Goal: Information Seeking & Learning: Learn about a topic

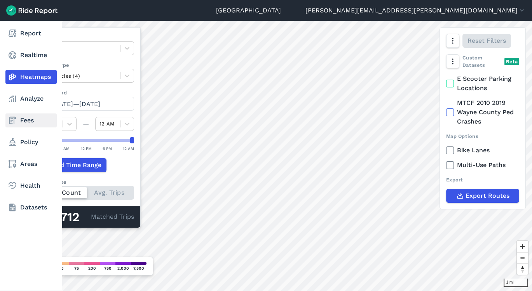
drag, startPoint x: 16, startPoint y: 125, endPoint x: 30, endPoint y: 124, distance: 13.7
click at [16, 125] on icon at bounding box center [12, 120] width 9 height 9
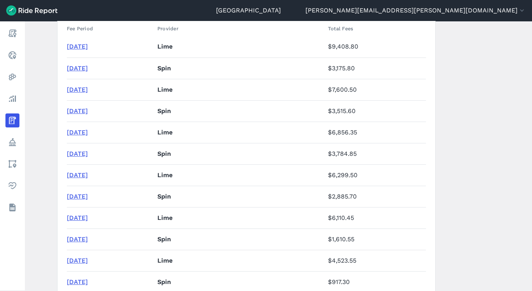
scroll to position [161, 0]
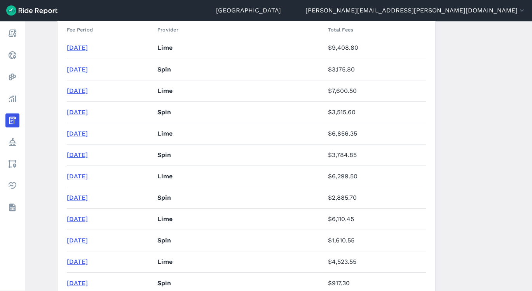
click at [85, 42] on td "August 2025" at bounding box center [111, 47] width 88 height 21
click at [85, 44] on link "August 2025" at bounding box center [77, 47] width 21 height 7
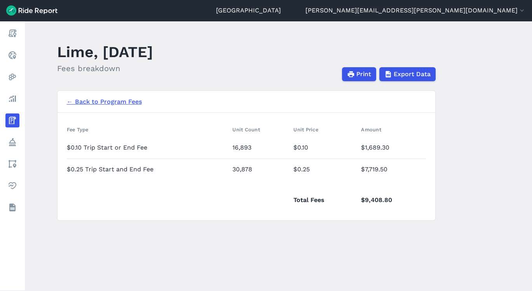
click at [112, 103] on link "← Back to Program Fees" at bounding box center [104, 101] width 75 height 9
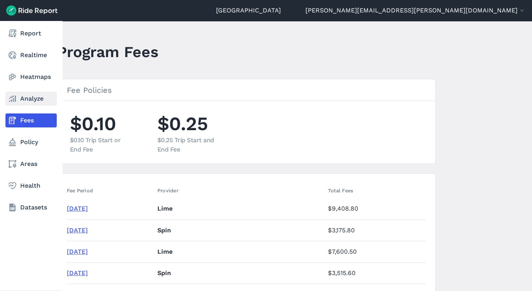
click at [32, 101] on link "Analyze" at bounding box center [30, 99] width 51 height 14
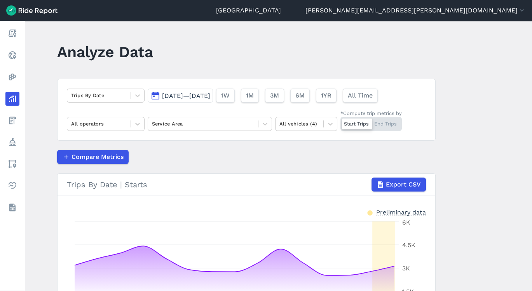
click at [172, 100] on button "Aug 28, 2025—Sep 11, 2025" at bounding box center [180, 96] width 65 height 14
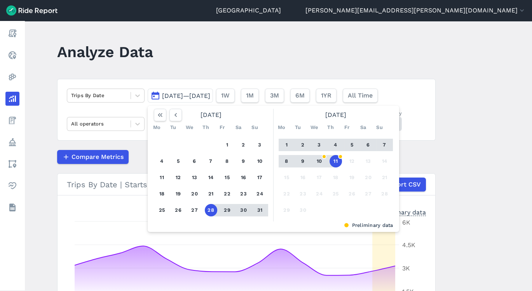
click at [256, 210] on button "31" at bounding box center [260, 210] width 12 height 12
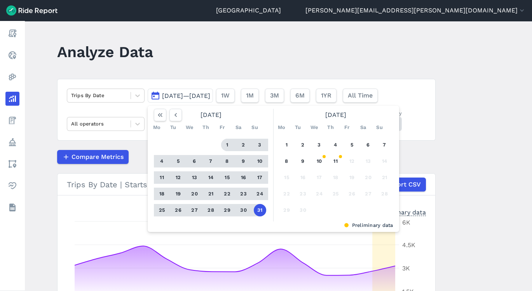
click at [226, 146] on button "1" at bounding box center [227, 145] width 12 height 12
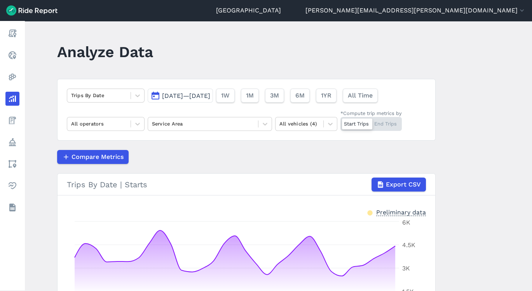
click at [530, 217] on main "Analyze Data Trips By Date Aug 1, 2025—Aug 31, 2025 1W 1M 3M 6M 1YR All Time Al…" at bounding box center [279, 156] width 508 height 270
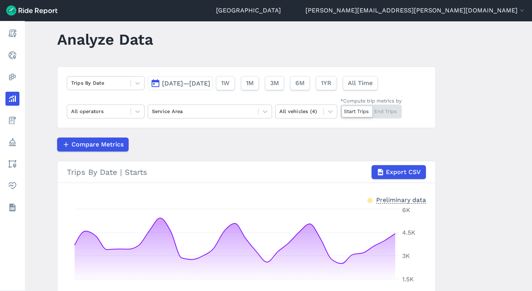
scroll to position [10, 0]
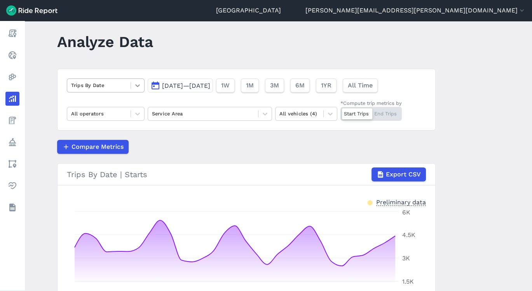
click at [137, 82] on icon at bounding box center [138, 86] width 8 height 8
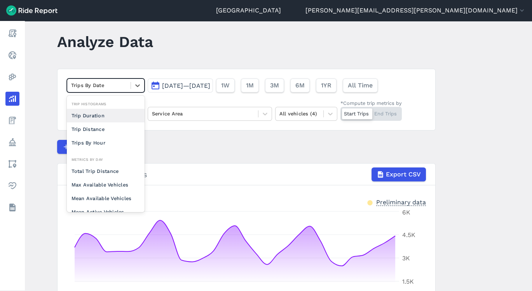
click at [210, 127] on div "option Trip Duration focused, 0 of 2. 10 results available. Use Up and Down to …" at bounding box center [246, 100] width 379 height 62
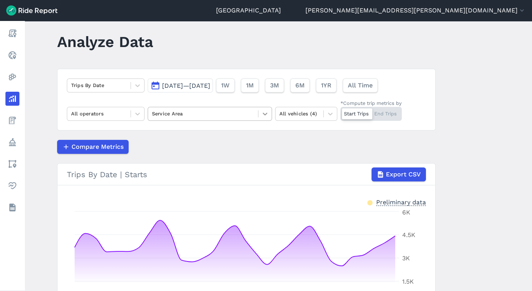
click at [264, 109] on div at bounding box center [265, 113] width 13 height 13
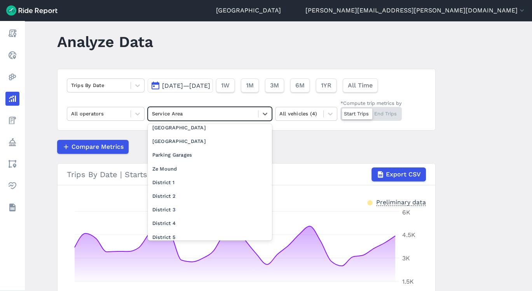
scroll to position [224, 0]
click at [226, 172] on div "District 1" at bounding box center [210, 169] width 124 height 14
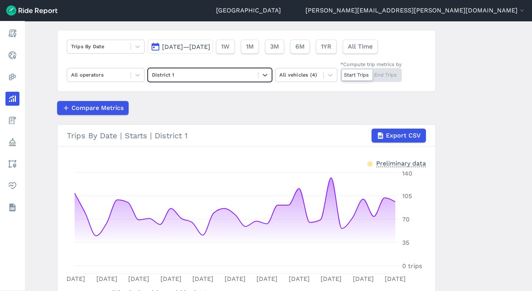
scroll to position [43, 0]
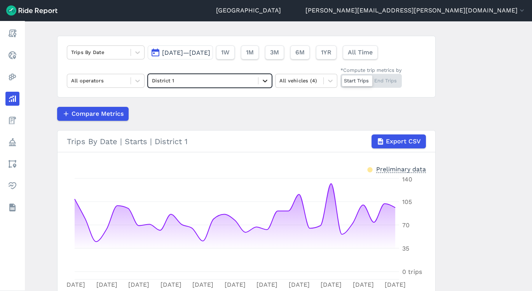
click at [263, 80] on icon at bounding box center [265, 81] width 5 height 3
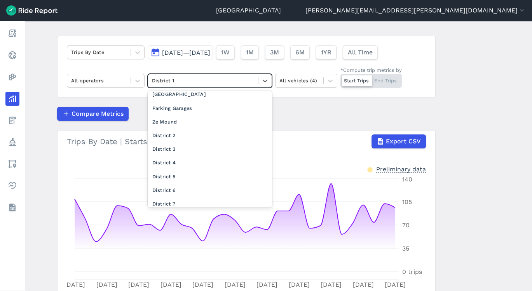
scroll to position [227, 0]
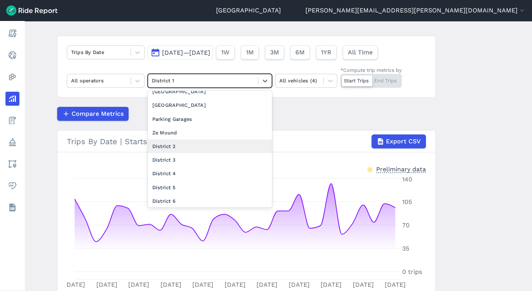
click at [187, 148] on div "District 2" at bounding box center [210, 147] width 124 height 14
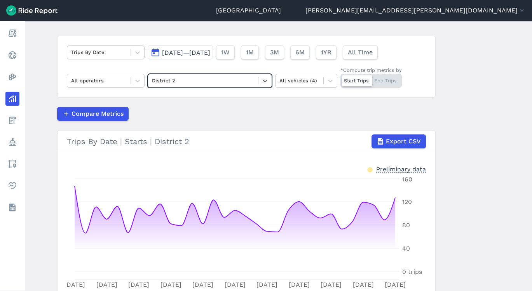
click at [529, 261] on main "Analyze Data Trips By Date Aug 1, 2025—Aug 31, 2025 1W 1M 3M 6M 1YR All Time Al…" at bounding box center [279, 156] width 508 height 270
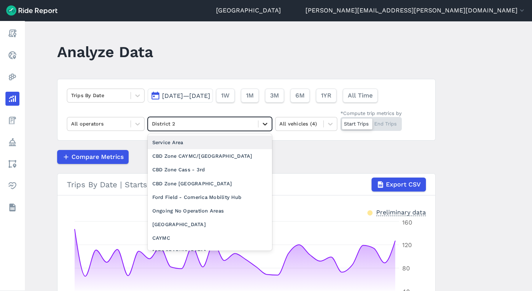
click at [263, 125] on icon at bounding box center [265, 124] width 8 height 8
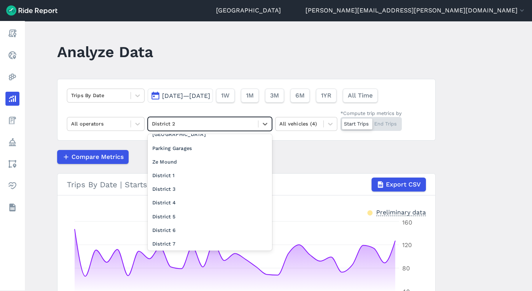
scroll to position [257, 0]
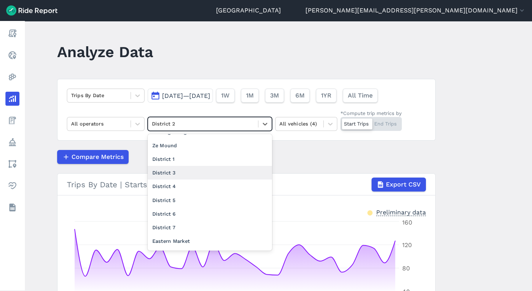
click at [212, 172] on div "District 3" at bounding box center [210, 173] width 124 height 14
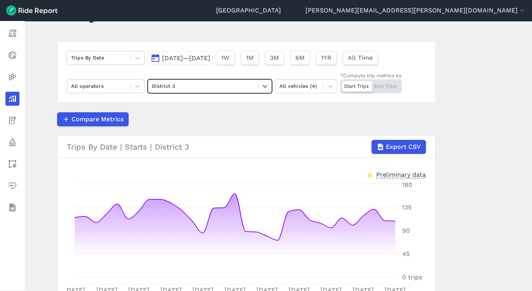
scroll to position [35, 0]
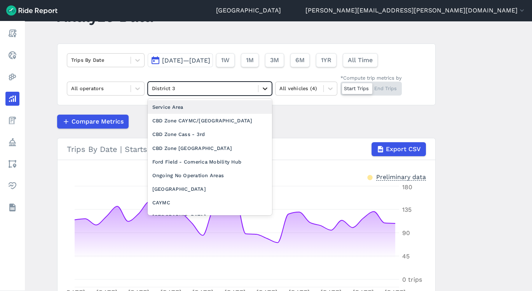
click at [268, 89] on div at bounding box center [265, 88] width 13 height 13
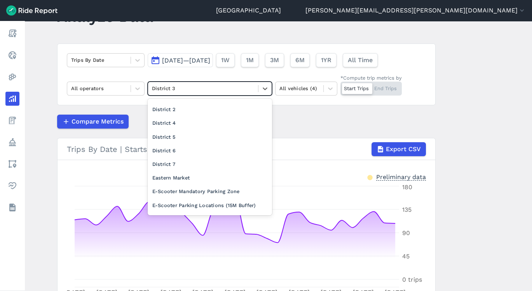
scroll to position [257, 0]
click at [172, 187] on div "District 7" at bounding box center [210, 192] width 124 height 14
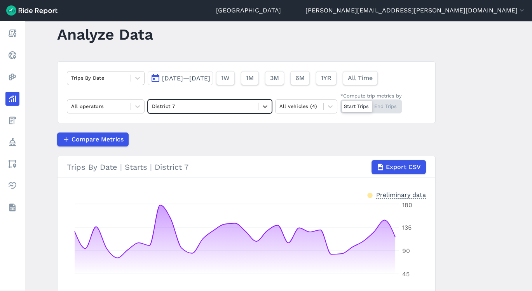
scroll to position [16, 0]
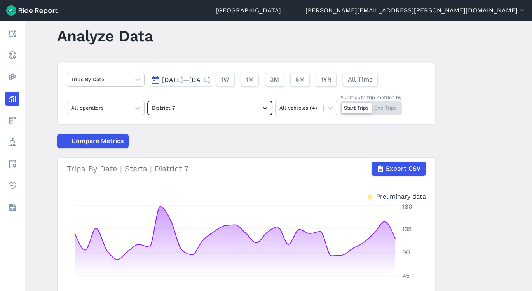
click at [265, 106] on icon at bounding box center [265, 108] width 8 height 8
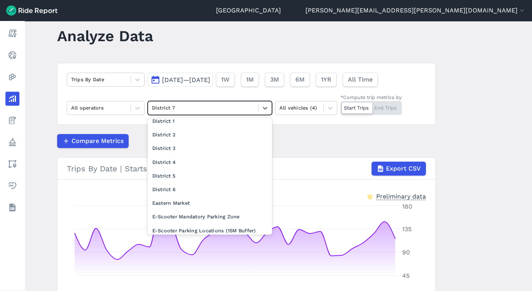
scroll to position [274, 0]
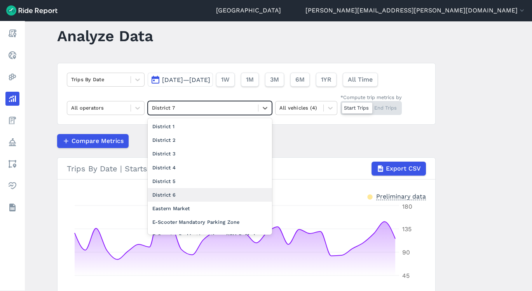
click at [163, 199] on div "District 6" at bounding box center [210, 195] width 124 height 14
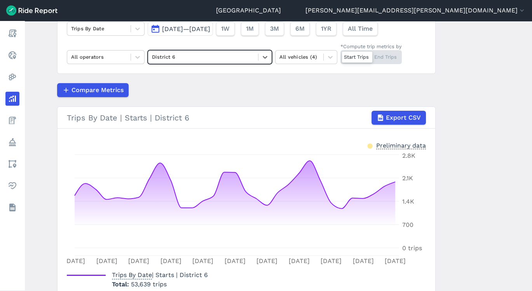
scroll to position [63, 0]
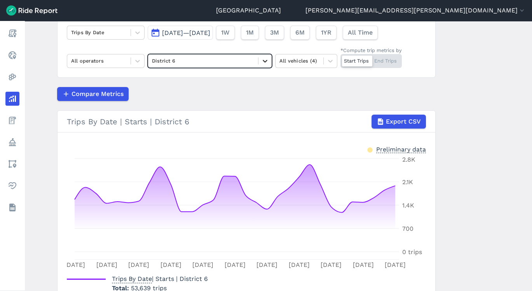
click at [263, 58] on icon at bounding box center [265, 61] width 8 height 8
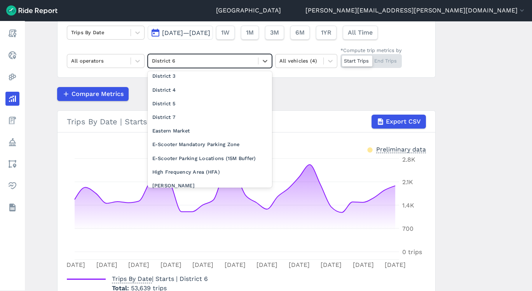
scroll to position [306, 0]
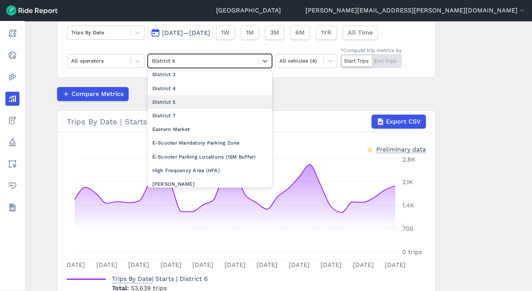
click at [187, 102] on div "District 5" at bounding box center [210, 102] width 124 height 14
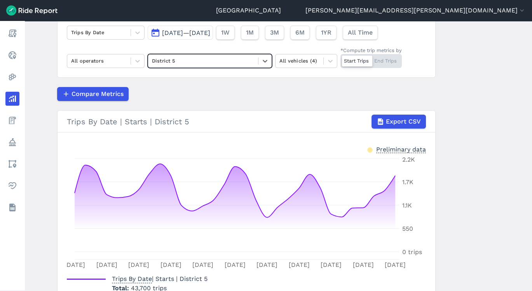
click at [528, 272] on main "Analyze Data Trips By Date Aug 1, 2025—Aug 31, 2025 1W 1M 3M 6M 1YR All Time Al…" at bounding box center [279, 156] width 508 height 270
click at [529, 272] on main "Analyze Data Trips By Date Aug 1, 2025—Aug 31, 2025 1W 1M 3M 6M 1YR All Time Al…" at bounding box center [279, 156] width 508 height 270
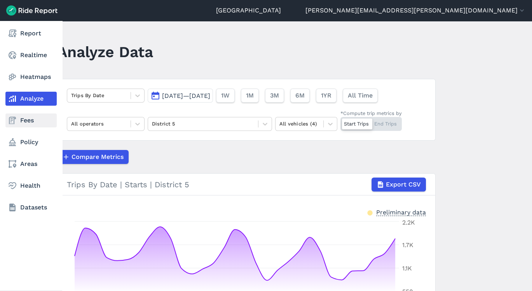
click at [30, 126] on link "Fees" at bounding box center [30, 121] width 51 height 14
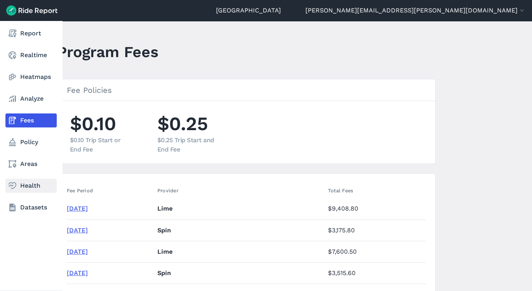
click at [17, 187] on link "Health" at bounding box center [30, 186] width 51 height 14
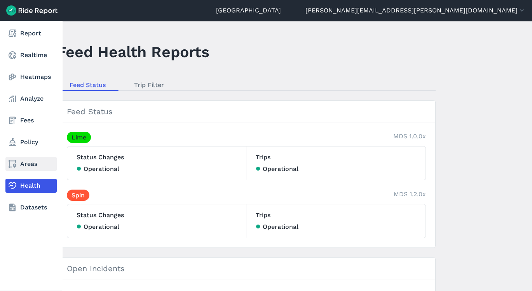
click at [27, 163] on link "Areas" at bounding box center [30, 164] width 51 height 14
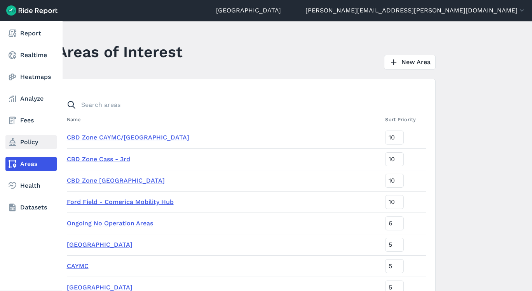
click at [32, 145] on link "Policy" at bounding box center [30, 142] width 51 height 14
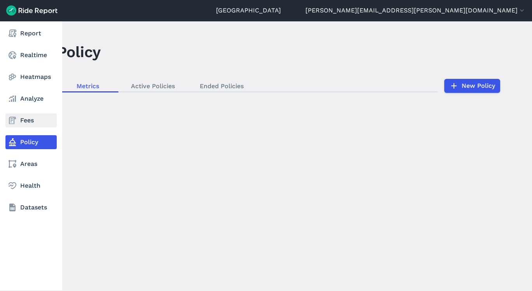
click at [30, 120] on link "Fees" at bounding box center [30, 121] width 51 height 14
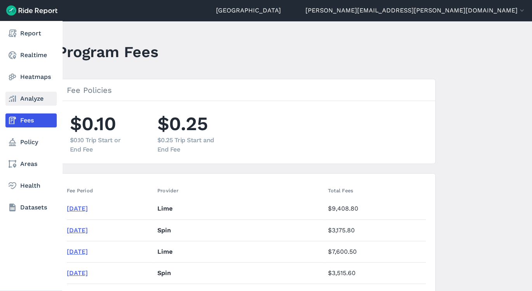
click at [36, 103] on link "Analyze" at bounding box center [30, 99] width 51 height 14
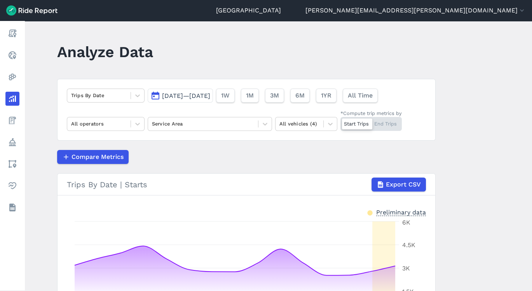
click at [210, 95] on span "Aug 28, 2025—Sep 11, 2025" at bounding box center [186, 95] width 48 height 7
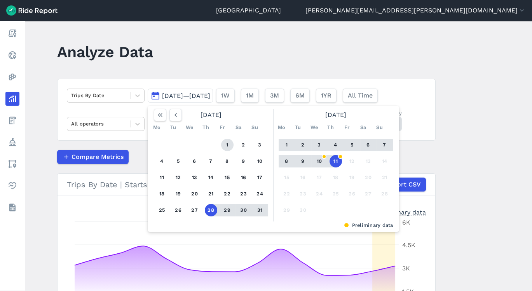
click at [228, 139] on button "1" at bounding box center [227, 145] width 12 height 12
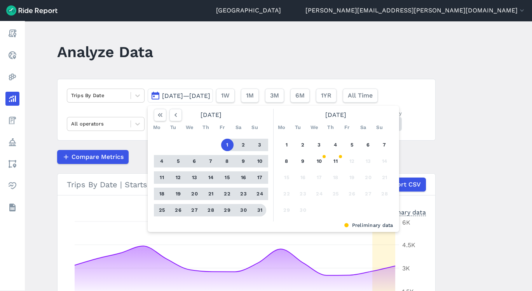
click at [256, 213] on button "31" at bounding box center [260, 210] width 12 height 12
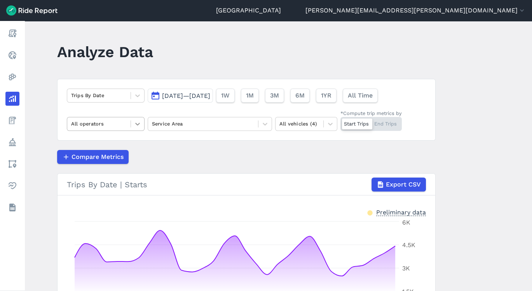
click at [133, 130] on div at bounding box center [137, 123] width 13 height 13
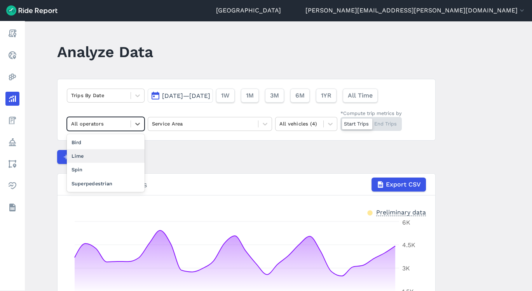
drag, startPoint x: 119, startPoint y: 163, endPoint x: 118, endPoint y: 157, distance: 6.2
click at [118, 157] on div "Bird Lime Spin Superpedestrian" at bounding box center [106, 163] width 78 height 58
click at [118, 157] on div "Lime" at bounding box center [106, 156] width 78 height 14
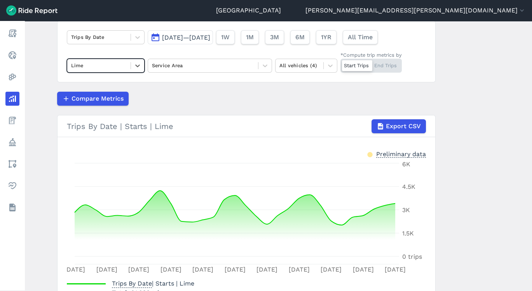
scroll to position [56, 0]
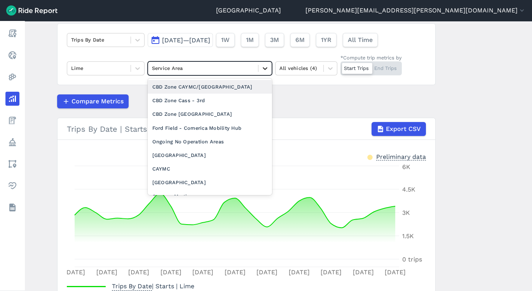
click at [268, 69] on div at bounding box center [265, 68] width 13 height 13
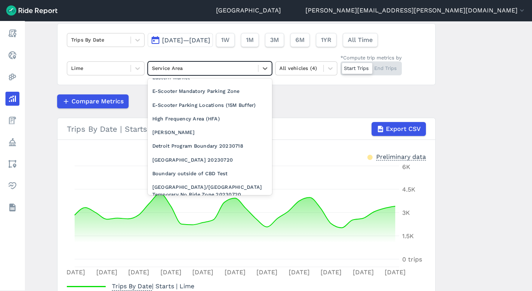
scroll to position [360, 0]
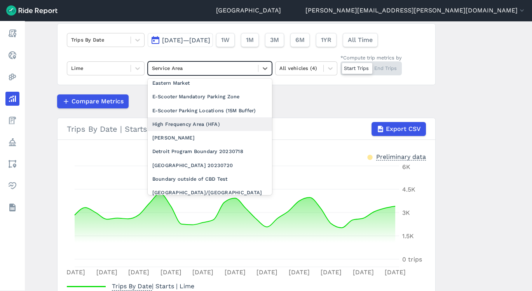
click at [218, 119] on div "High Frequency Area (HFA)" at bounding box center [210, 124] width 124 height 14
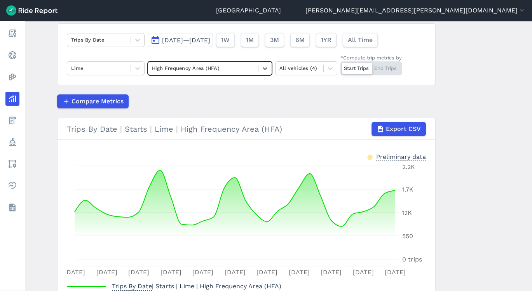
scroll to position [111, 0]
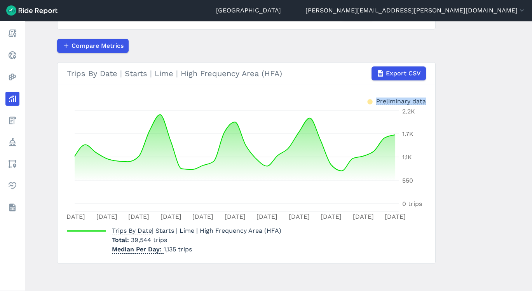
drag, startPoint x: 529, startPoint y: 164, endPoint x: 520, endPoint y: 87, distance: 77.2
click at [520, 87] on main "Analyze Data Trips By Date Aug 1, 2025—Aug 31, 2025 1W 1M 3M 6M 1YR All Time Li…" at bounding box center [279, 156] width 508 height 270
drag, startPoint x: 520, startPoint y: 87, endPoint x: 499, endPoint y: 119, distance: 38.1
click at [499, 119] on main "Analyze Data Trips By Date Aug 1, 2025—Aug 31, 2025 1W 1M 3M 6M 1YR All Time Li…" at bounding box center [279, 156] width 508 height 270
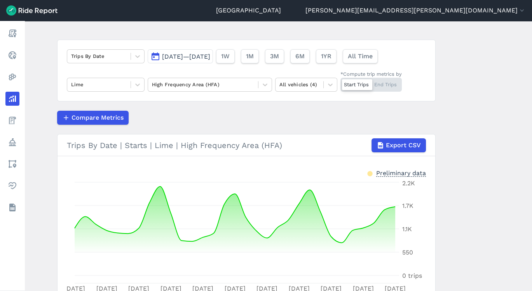
scroll to position [41, 0]
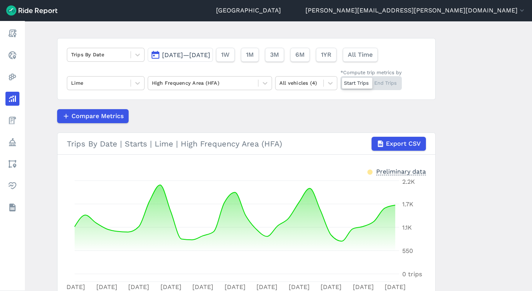
click at [382, 81] on div "Start Trips End Trips" at bounding box center [371, 83] width 61 height 14
click at [341, 81] on input "*Compute trip metrics by Start Trips End Trips" at bounding box center [341, 78] width 0 height 5
click at [372, 83] on div at bounding box center [386, 83] width 30 height 11
click at [341, 81] on input "*Compute trip metrics by Start Trips End Trips" at bounding box center [341, 78] width 0 height 5
click at [400, 86] on div "Start Trips End Trips" at bounding box center [371, 83] width 61 height 14
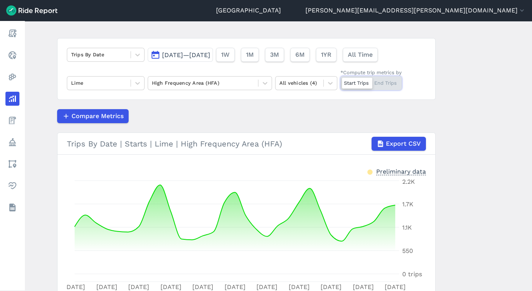
click at [341, 81] on input "*Compute trip metrics by Start Trips End Trips" at bounding box center [341, 78] width 0 height 5
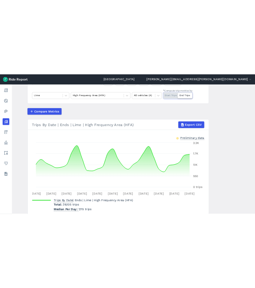
scroll to position [81, 0]
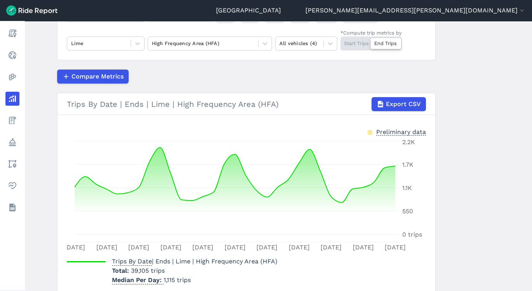
click at [355, 44] on div "Start Trips End Trips" at bounding box center [371, 44] width 61 height 14
click at [341, 42] on input "*Compute trip metrics by Start Trips End Trips" at bounding box center [341, 39] width 0 height 5
click at [394, 47] on div "Start Trips End Trips" at bounding box center [371, 44] width 61 height 14
click at [341, 42] on input "*Compute trip metrics by Start Trips End Trips" at bounding box center [341, 39] width 0 height 5
click at [350, 46] on div "Start Trips End Trips" at bounding box center [371, 44] width 61 height 14
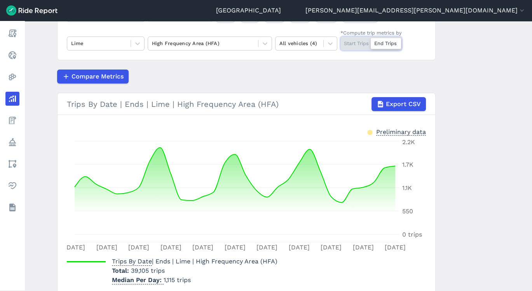
click at [341, 42] on input "*Compute trip metrics by Start Trips End Trips" at bounding box center [341, 39] width 0 height 5
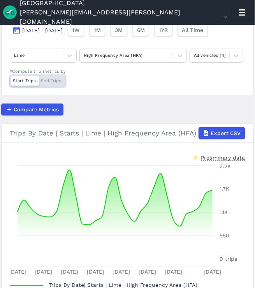
scroll to position [84, 0]
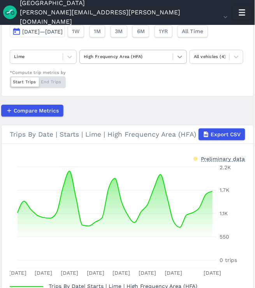
click at [182, 60] on div at bounding box center [179, 56] width 13 height 13
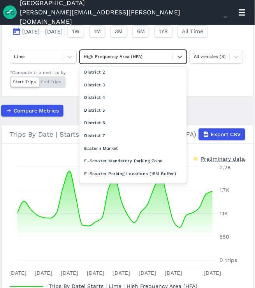
scroll to position [0, 0]
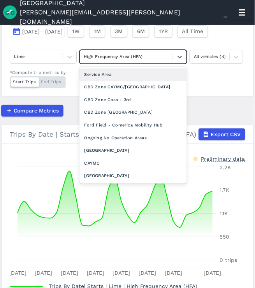
click at [113, 76] on div "Service Area" at bounding box center [132, 74] width 107 height 13
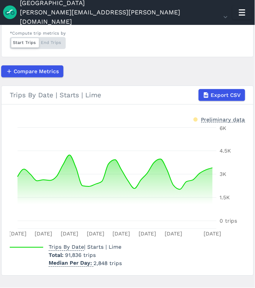
scroll to position [126, 0]
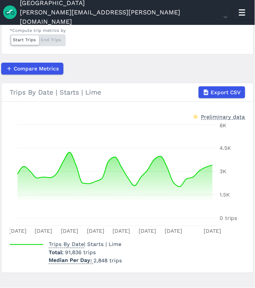
click at [252, 65] on main "Analyze Data Trips By Date Aug 1, 2025—Aug 31, 2025 1W 1M 3M 6M 1YR All Time Li…" at bounding box center [127, 156] width 255 height 263
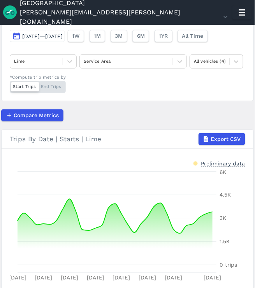
scroll to position [83, 0]
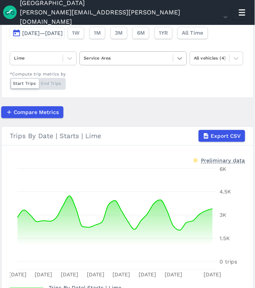
click at [177, 58] on icon at bounding box center [180, 58] width 8 height 8
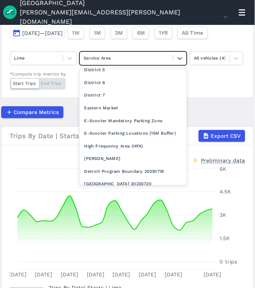
scroll to position [299, 0]
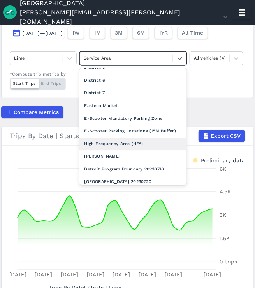
click at [125, 141] on div "High Frequency Area (HFA)" at bounding box center [132, 144] width 107 height 13
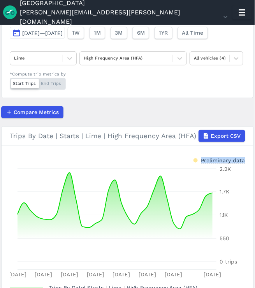
drag, startPoint x: 252, startPoint y: 150, endPoint x: 249, endPoint y: 193, distance: 43.3
click at [249, 193] on main "Analyze Data Trips By Date Aug 1, 2025—Aug 31, 2025 1W 1M 3M 6M 1YR All Time Li…" at bounding box center [127, 156] width 255 height 263
drag, startPoint x: 249, startPoint y: 193, endPoint x: 207, endPoint y: 107, distance: 95.8
click at [207, 107] on div "Compare Metrics" at bounding box center [127, 112] width 252 height 12
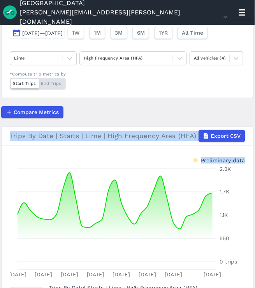
drag, startPoint x: 253, startPoint y: 109, endPoint x: 254, endPoint y: 158, distance: 49.0
click at [254, 158] on main "Analyze Data Trips By Date Aug 1, 2025—Aug 31, 2025 1W 1M 3M 6M 1YR All Time Li…" at bounding box center [127, 156] width 255 height 263
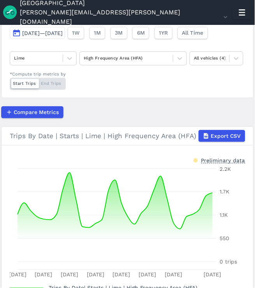
drag, startPoint x: 254, startPoint y: 158, endPoint x: 187, endPoint y: 86, distance: 98.5
click at [187, 86] on div "Trips By Date Aug 1, 2025—Aug 31, 2025 1W 1M 3M 6M 1YR All Time Lime High Frequ…" at bounding box center [127, 45] width 252 height 106
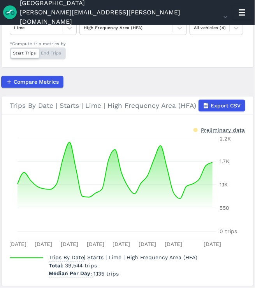
scroll to position [135, 0]
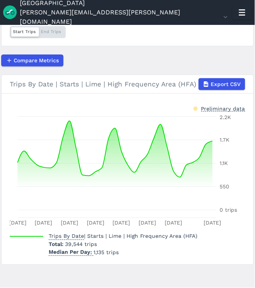
click at [252, 72] on main "Analyze Data Trips By Date Aug 1, 2025—Aug 31, 2025 1W 1M 3M 6M 1YR All Time Li…" at bounding box center [127, 156] width 255 height 263
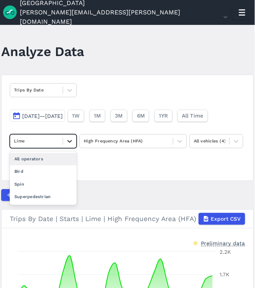
click at [67, 142] on icon at bounding box center [70, 141] width 8 height 8
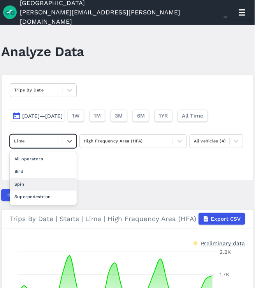
drag, startPoint x: 50, startPoint y: 191, endPoint x: 50, endPoint y: 184, distance: 6.6
click at [50, 184] on div "All operators Bird Spin Superpedestrian" at bounding box center [43, 178] width 67 height 54
click at [50, 184] on div "Spin" at bounding box center [43, 184] width 67 height 13
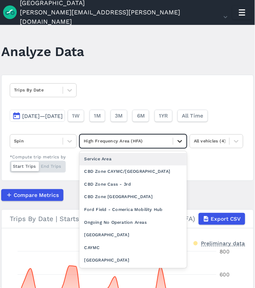
click at [181, 145] on div at bounding box center [179, 141] width 13 height 13
click at [157, 157] on div "Service Area" at bounding box center [132, 159] width 107 height 13
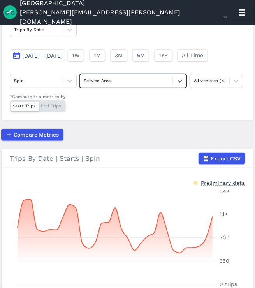
scroll to position [61, 0]
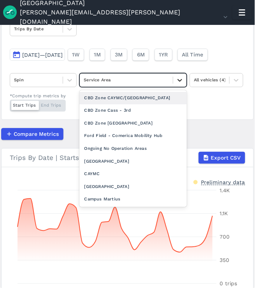
click at [180, 81] on icon at bounding box center [179, 80] width 5 height 3
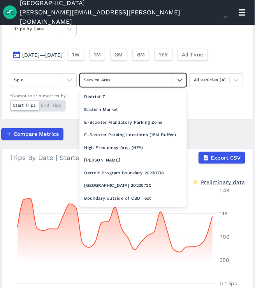
scroll to position [320, 0]
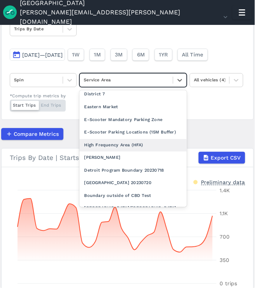
click at [119, 144] on div "High Frequency Area (HFA)" at bounding box center [132, 145] width 107 height 13
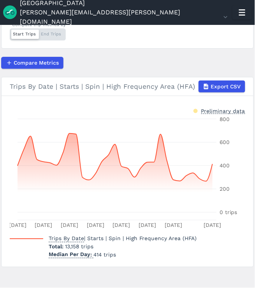
scroll to position [132, 0]
click at [41, 32] on div "Start Trips End Trips" at bounding box center [38, 34] width 56 height 12
click at [10, 32] on input "*Compute trip metrics by Start Trips End Trips" at bounding box center [10, 30] width 0 height 5
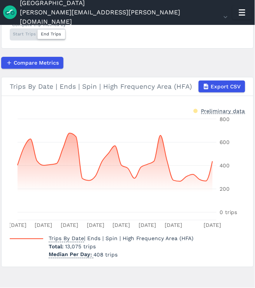
click at [26, 35] on div "Start Trips End Trips" at bounding box center [38, 34] width 56 height 12
click at [10, 33] on input "*Compute trip metrics by Start Trips End Trips" at bounding box center [10, 30] width 0 height 5
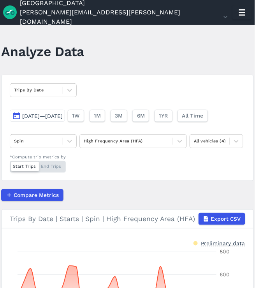
click at [52, 163] on div "Start Trips End Trips" at bounding box center [38, 167] width 56 height 12
click at [10, 163] on input "*Compute trip metrics by Start Trips End Trips" at bounding box center [10, 163] width 0 height 5
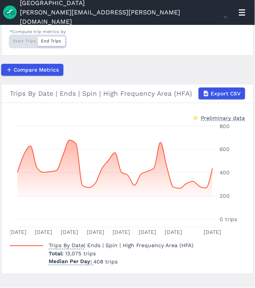
scroll to position [135, 0]
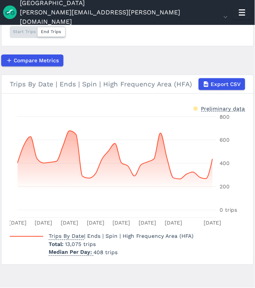
drag, startPoint x: 252, startPoint y: 164, endPoint x: 253, endPoint y: 138, distance: 26.5
click at [253, 138] on main "Analyze Data Trips By Date Aug 1, 2025—Aug 31, 2025 1W 1M 3M 6M 1YR All Time Sp…" at bounding box center [127, 156] width 255 height 263
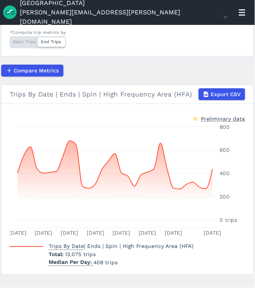
scroll to position [125, 0]
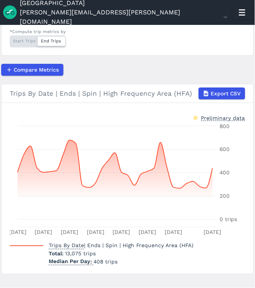
click at [235, 64] on div "Compare Metrics" at bounding box center [127, 70] width 252 height 12
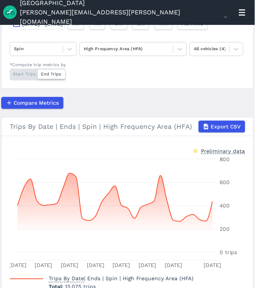
scroll to position [91, 0]
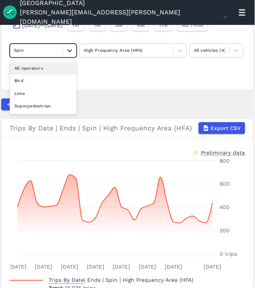
click at [71, 50] on icon at bounding box center [70, 50] width 5 height 3
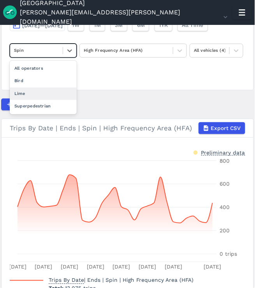
click at [42, 88] on div "Lime" at bounding box center [43, 94] width 67 height 13
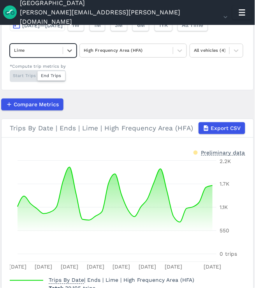
click at [180, 101] on div "Compare Metrics" at bounding box center [127, 104] width 252 height 12
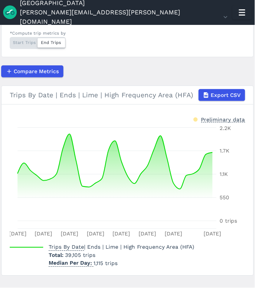
scroll to position [125, 0]
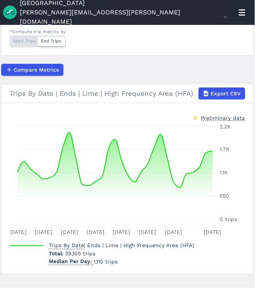
click at [138, 51] on div "Trips By Date Aug 1, 2025—Aug 31, 2025 1W 1M 3M 6M 1YR All Time Lime High Frequ…" at bounding box center [127, 2] width 252 height 106
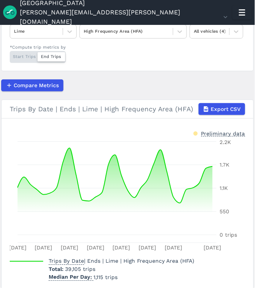
scroll to position [91, 0]
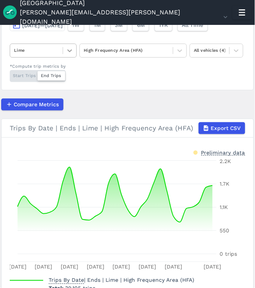
click at [69, 51] on icon at bounding box center [70, 51] width 8 height 8
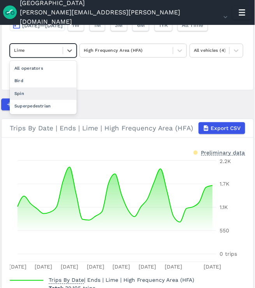
click at [44, 91] on div "Spin" at bounding box center [43, 94] width 67 height 13
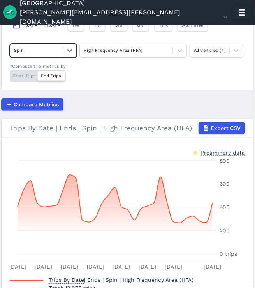
click at [203, 120] on h3 "Trips By Date | Ends | Spin | High Frequency Area (HFA) Export CSV" at bounding box center [127, 128] width 251 height 19
click at [193, 103] on div "Compare Metrics" at bounding box center [127, 104] width 252 height 12
click at [175, 95] on article "Trips By Date Aug 1, 2025—Aug 31, 2025 1W 1M 3M 6M 1YR All Time Spin High Frequ…" at bounding box center [127, 146] width 252 height 325
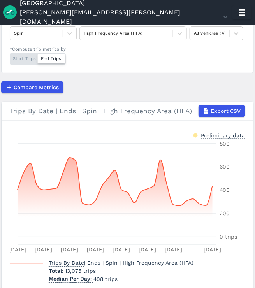
click at [128, 78] on article "Trips By Date Aug 1, 2025—Aug 31, 2025 1W 1M 3M 6M 1YR All Time Spin High Frequ…" at bounding box center [127, 129] width 252 height 325
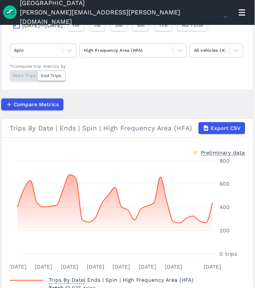
click at [22, 79] on div "Start Trips End Trips" at bounding box center [38, 76] width 56 height 12
click at [10, 75] on input "*Compute trip metrics by Start Trips End Trips" at bounding box center [10, 72] width 0 height 5
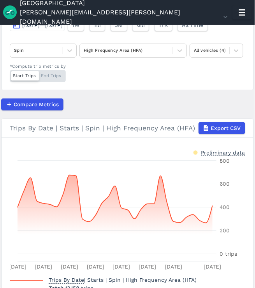
click at [159, 104] on div "Compare Metrics" at bounding box center [127, 104] width 252 height 12
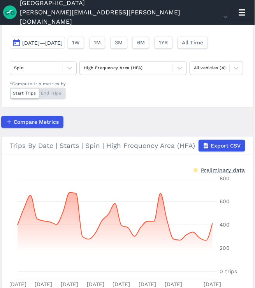
scroll to position [56, 0]
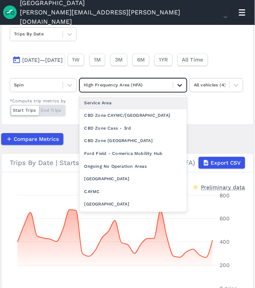
click at [179, 87] on icon at bounding box center [180, 85] width 8 height 8
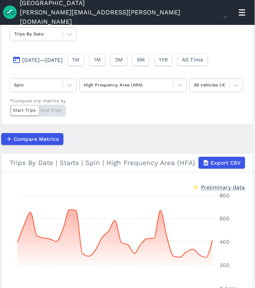
click at [207, 121] on div "Trips By Date Aug 1, 2025—Aug 31, 2025 1W 1M 3M 6M 1YR All Time Spin High Frequ…" at bounding box center [127, 72] width 252 height 106
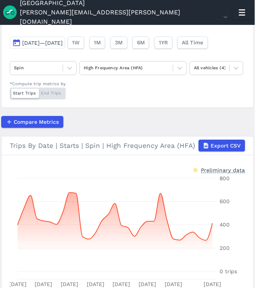
click at [156, 74] on div "Trips By Date Aug 1, 2025—Aug 31, 2025 1W 1M 3M 6M 1YR All Time Spin High Frequ…" at bounding box center [127, 55] width 252 height 106
click at [169, 69] on div "High Frequency Area (HFA)" at bounding box center [126, 68] width 93 height 11
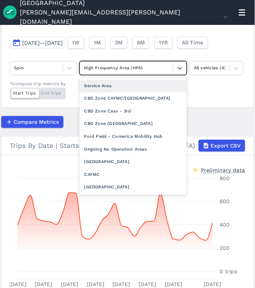
click at [148, 88] on div "Service Area" at bounding box center [132, 86] width 107 height 13
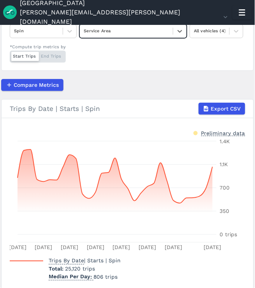
scroll to position [111, 0]
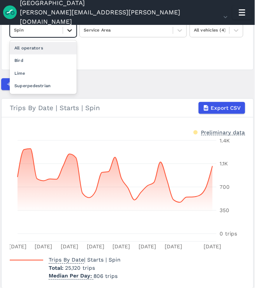
click at [72, 32] on icon at bounding box center [70, 30] width 8 height 8
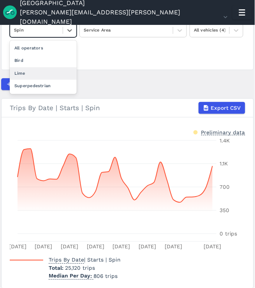
click at [47, 73] on div "Lime" at bounding box center [43, 73] width 67 height 13
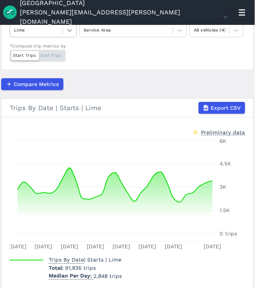
click at [75, 30] on div at bounding box center [69, 30] width 13 height 13
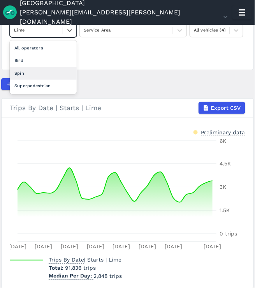
drag, startPoint x: 56, startPoint y: 60, endPoint x: 56, endPoint y: 71, distance: 10.5
click at [56, 71] on div "All operators Bird Spin Superpedestrian" at bounding box center [43, 67] width 67 height 54
click at [56, 71] on div "Spin" at bounding box center [43, 73] width 67 height 13
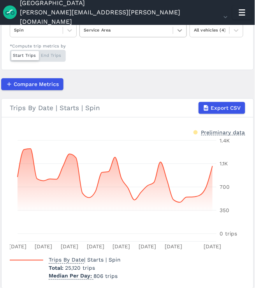
click at [174, 33] on div at bounding box center [179, 30] width 13 height 13
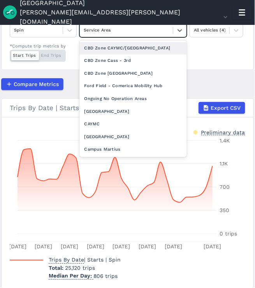
click at [209, 56] on div "Trips By Date Aug 1, 2025—Aug 31, 2025 1W 1M 3M 6M 1YR All Time Spin option CBD…" at bounding box center [127, 17] width 252 height 106
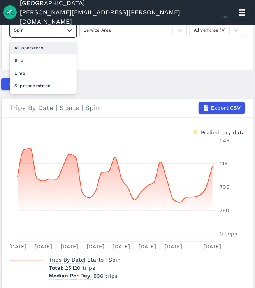
click at [70, 31] on icon at bounding box center [70, 30] width 5 height 3
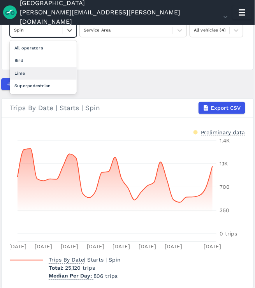
click at [56, 70] on div "Lime" at bounding box center [43, 73] width 67 height 13
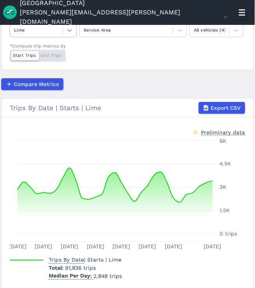
click at [69, 33] on icon at bounding box center [70, 30] width 8 height 8
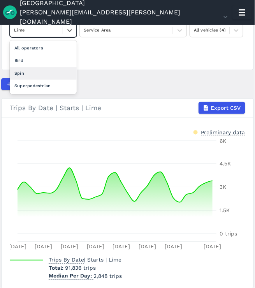
click at [46, 69] on div "Spin" at bounding box center [43, 73] width 67 height 13
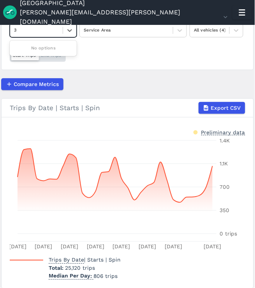
type input "3"
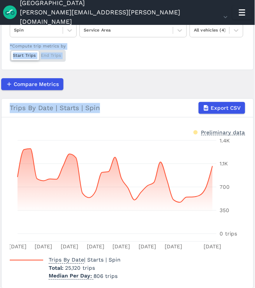
drag, startPoint x: 252, startPoint y: 103, endPoint x: 258, endPoint y: 45, distance: 57.9
click at [255, 45] on html "Detroit darius.mason@detroitmi.gov Settings Terms Sign Out Report Realtime Heat…" at bounding box center [127, 144] width 255 height 288
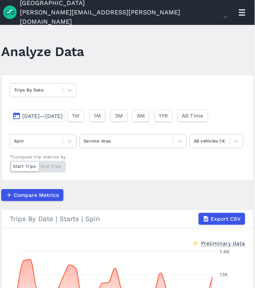
click at [108, 180] on article "Trips By Date Aug 1, 2025—Aug 31, 2025 1W 1M 3M 6M 1YR All Time Spin Service Ar…" at bounding box center [127, 237] width 252 height 325
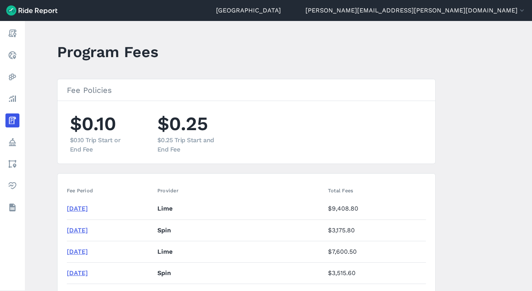
click at [83, 207] on link "[DATE]" at bounding box center [77, 208] width 21 height 7
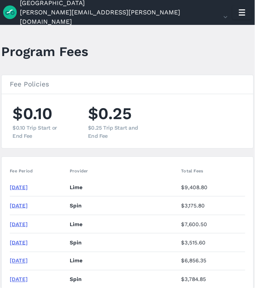
click at [28, 208] on link "[DATE]" at bounding box center [19, 205] width 18 height 6
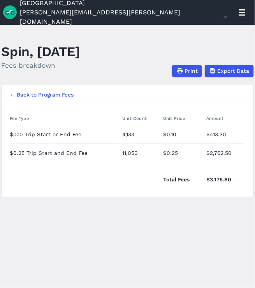
click at [58, 92] on link "← Back to Program Fees" at bounding box center [42, 95] width 64 height 8
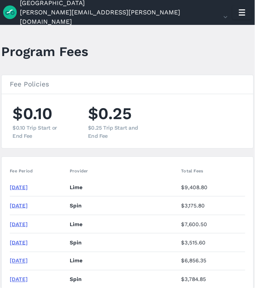
click at [28, 205] on link "[DATE]" at bounding box center [19, 205] width 18 height 6
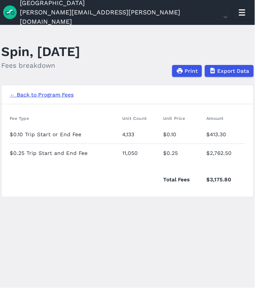
click at [31, 92] on link "← Back to Program Fees" at bounding box center [42, 95] width 64 height 8
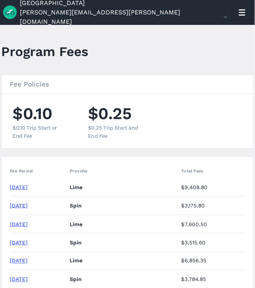
click at [24, 185] on link "August 2025" at bounding box center [19, 187] width 18 height 6
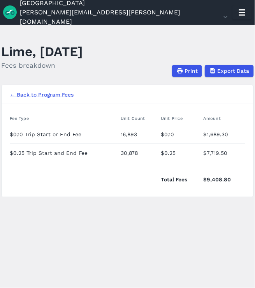
click at [19, 94] on link "← Back to Program Fees" at bounding box center [42, 95] width 64 height 8
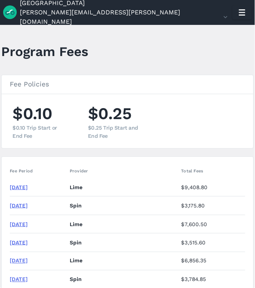
click at [30, 209] on td "August 2025" at bounding box center [38, 205] width 57 height 18
click at [28, 204] on link "August 2025" at bounding box center [19, 205] width 18 height 6
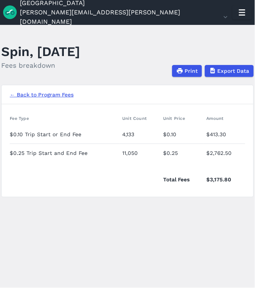
click at [30, 95] on link "← Back to Program Fees" at bounding box center [42, 95] width 64 height 8
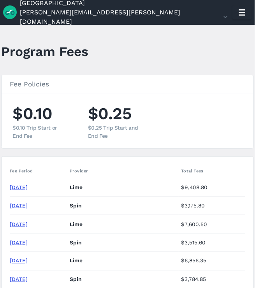
click at [220, 65] on header "Program Fees" at bounding box center [131, 54] width 260 height 26
click at [28, 186] on link "August 2025" at bounding box center [19, 187] width 18 height 6
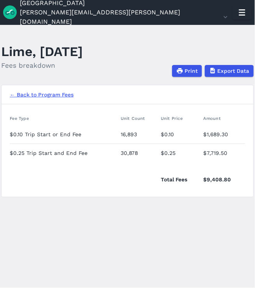
click at [40, 95] on link "← Back to Program Fees" at bounding box center [42, 95] width 64 height 8
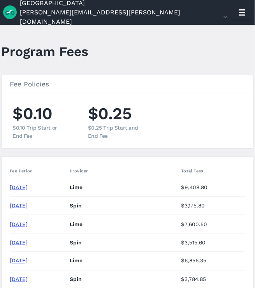
click at [26, 205] on link "August 2025" at bounding box center [19, 205] width 18 height 6
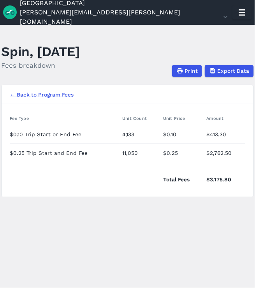
click at [35, 95] on link "← Back to Program Fees" at bounding box center [42, 95] width 64 height 8
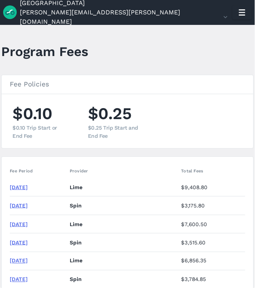
click at [28, 205] on link "August 2025" at bounding box center [19, 205] width 18 height 6
drag, startPoint x: 252, startPoint y: 75, endPoint x: 256, endPoint y: 101, distance: 26.6
click at [255, 101] on html "Detroit darius.mason@detroitmi.gov Settings Terms Sign Out Report Realtime Heat…" at bounding box center [127, 144] width 255 height 288
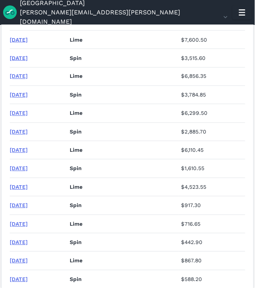
scroll to position [182, 0]
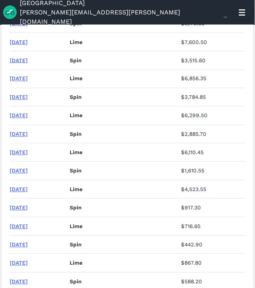
drag, startPoint x: 252, startPoint y: 87, endPoint x: 255, endPoint y: 69, distance: 18.2
click at [255, 69] on html "Detroit darius.mason@detroitmi.gov Settings Terms Sign Out Report Realtime Heat…" at bounding box center [127, 144] width 255 height 288
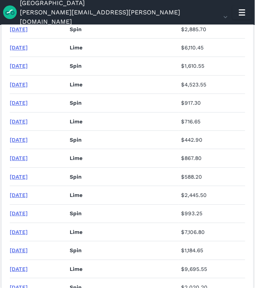
scroll to position [287, 0]
drag, startPoint x: 252, startPoint y: 157, endPoint x: 250, endPoint y: 196, distance: 38.9
click at [250, 196] on main "Program Fees Fee Policies $0.10 $0.10 Trip Start or End Fee $0.25 $0.25 Trip St…" at bounding box center [127, 156] width 255 height 263
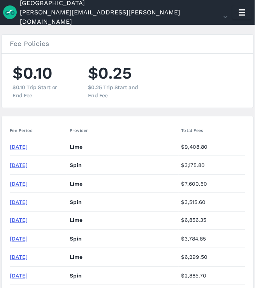
scroll to position [0, 0]
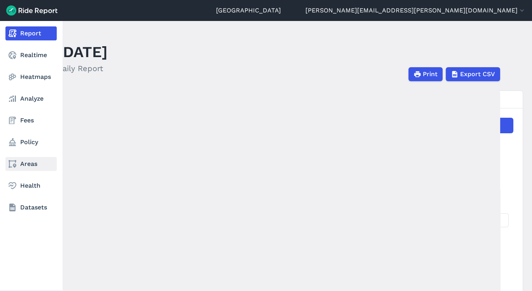
click at [25, 160] on link "Areas" at bounding box center [30, 164] width 51 height 14
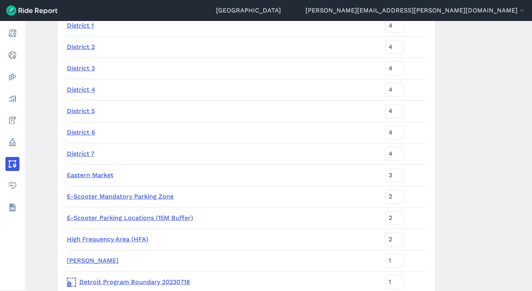
scroll to position [522, 0]
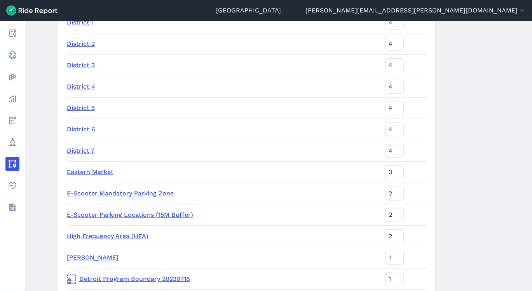
click at [117, 240] on td "High Frequency Area (HFA)" at bounding box center [225, 236] width 316 height 21
click at [119, 235] on link "High Frequency Area (HFA)" at bounding box center [108, 236] width 82 height 7
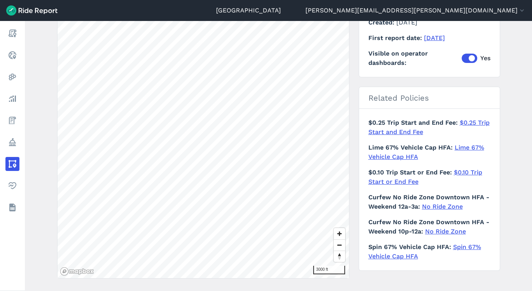
scroll to position [103, 0]
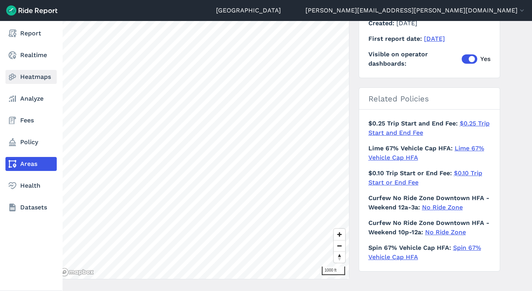
click at [30, 77] on link "Heatmaps" at bounding box center [30, 77] width 51 height 14
